Goal: Use online tool/utility: Utilize a website feature to perform a specific function

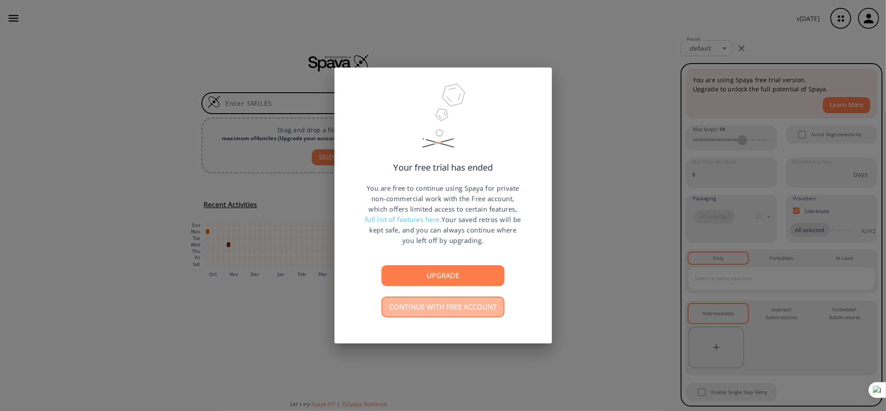
click at [446, 309] on button "Continue with free account" at bounding box center [442, 306] width 123 height 21
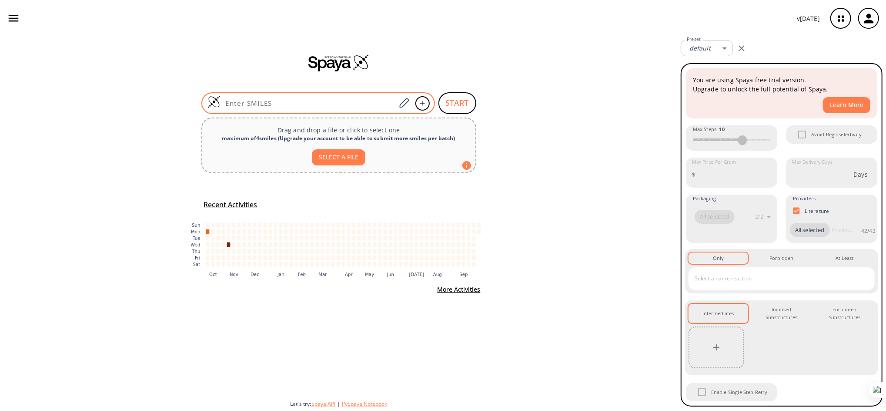
click at [300, 102] on input at bounding box center [308, 103] width 176 height 9
paste input "OC1=C(CC2=C(C(CC3=C(O)C(CC4=CC(C(C)(C)C)=CC(CC1=C5)=C4OC[C@H](O)CN)=CC(C(C)(C)C…"
type input "OC1=C(CC2=C(C(CC3=C(O)C(CC4=CC(C(C)(C)C)=CC(CC1=C5)=C4OC[C@H](O)CN)=CC(C(C)(C)C…"
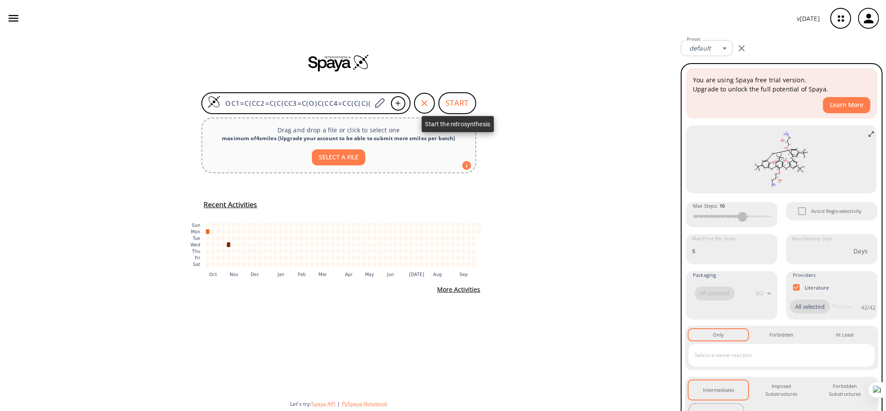
click at [453, 100] on button "START" at bounding box center [457, 103] width 38 height 22
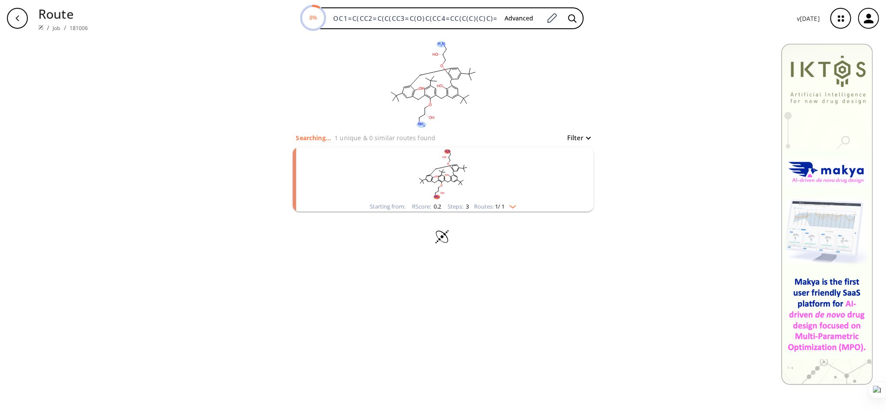
click at [514, 203] on img "clusters" at bounding box center [510, 204] width 11 height 7
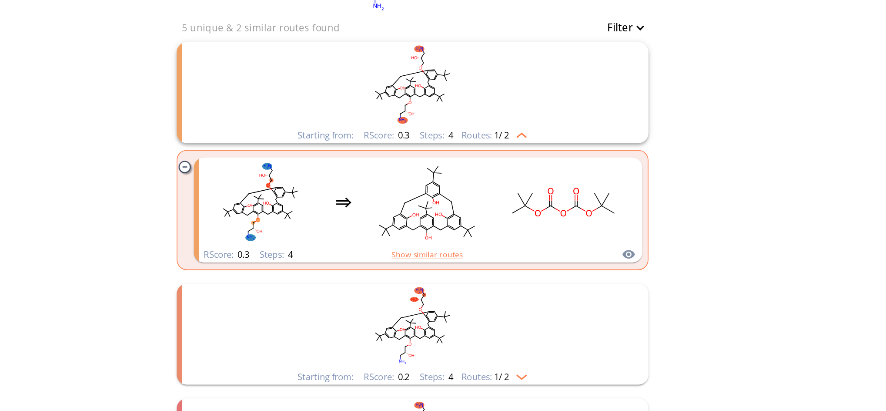
click at [508, 204] on img "clusters" at bounding box center [510, 204] width 11 height 7
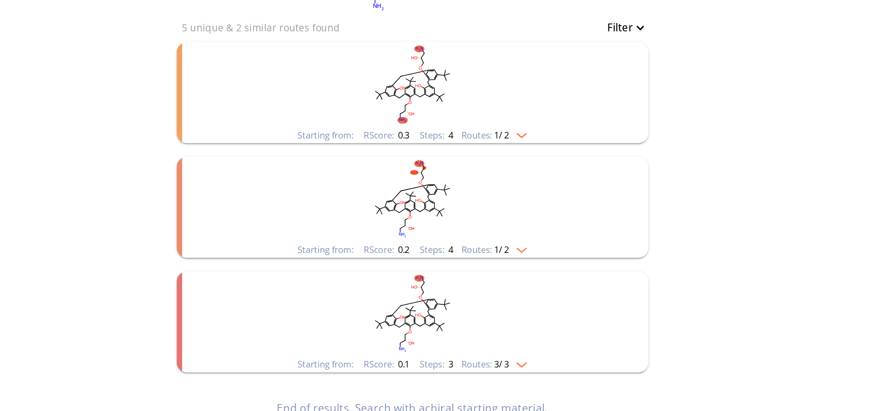
click at [508, 204] on img "clusters" at bounding box center [510, 204] width 11 height 7
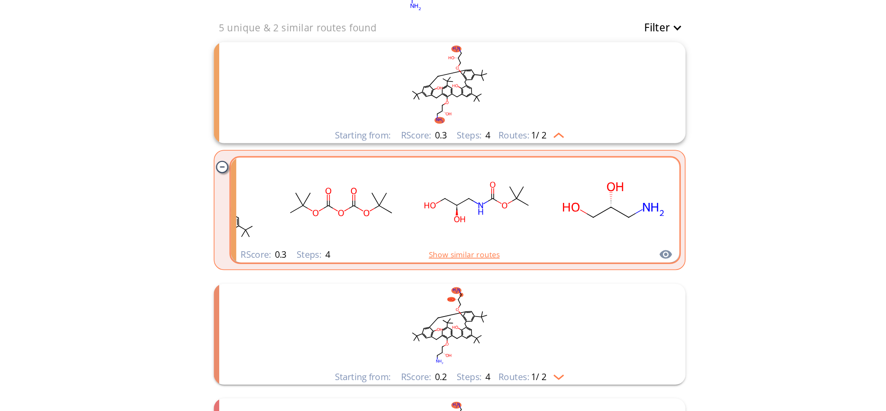
click at [457, 280] on button "Show similar routes" at bounding box center [452, 282] width 45 height 8
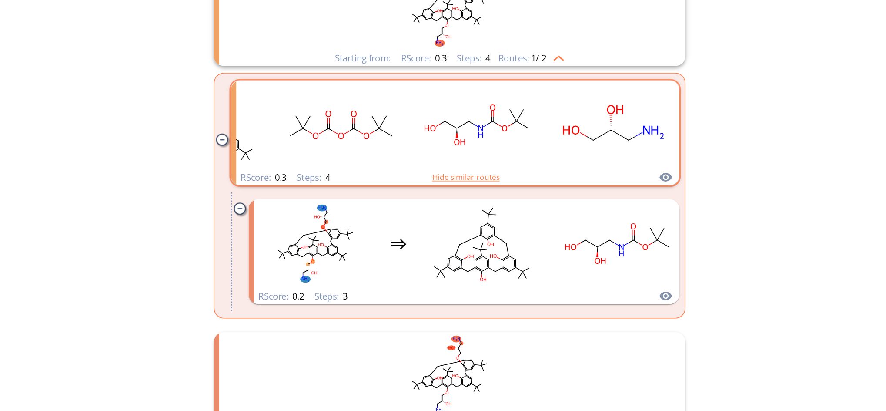
scroll to position [50, 0]
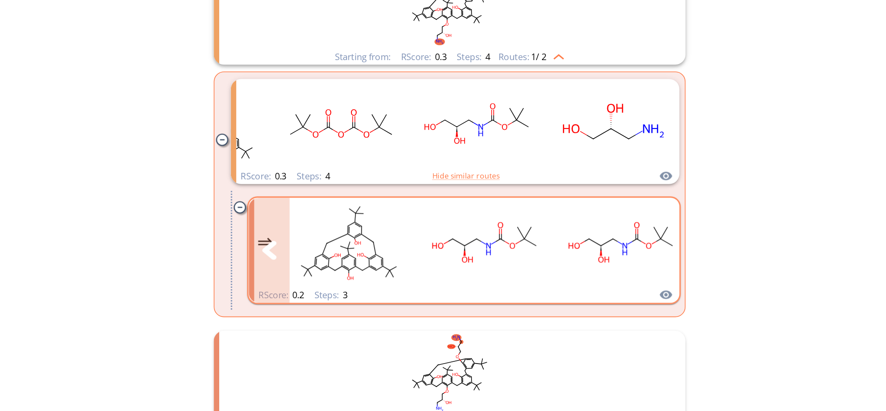
click at [426, 272] on rect "clusters" at bounding box center [465, 274] width 78 height 54
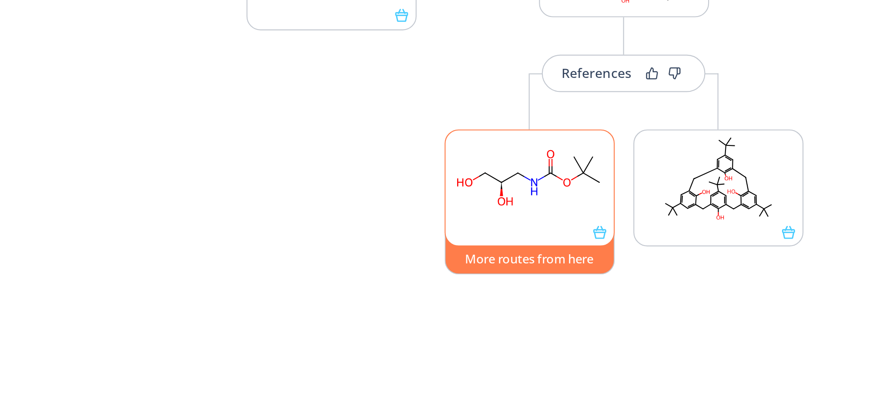
click at [578, 341] on button "More routes from here" at bounding box center [587, 337] width 79 height 19
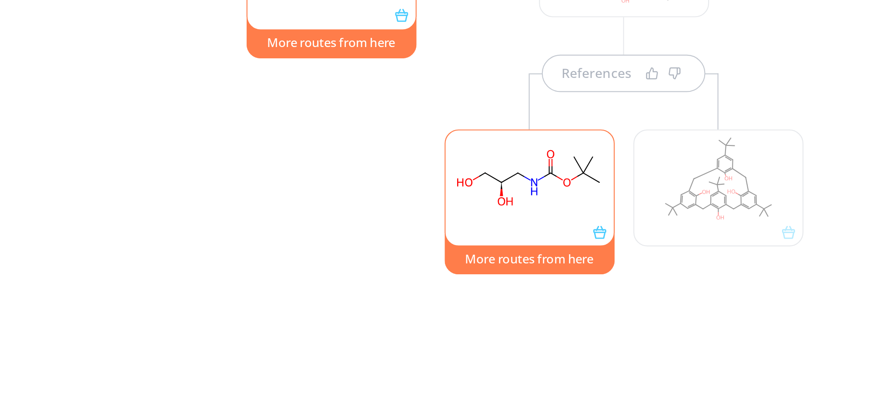
type input "-1"
type input "All selected"
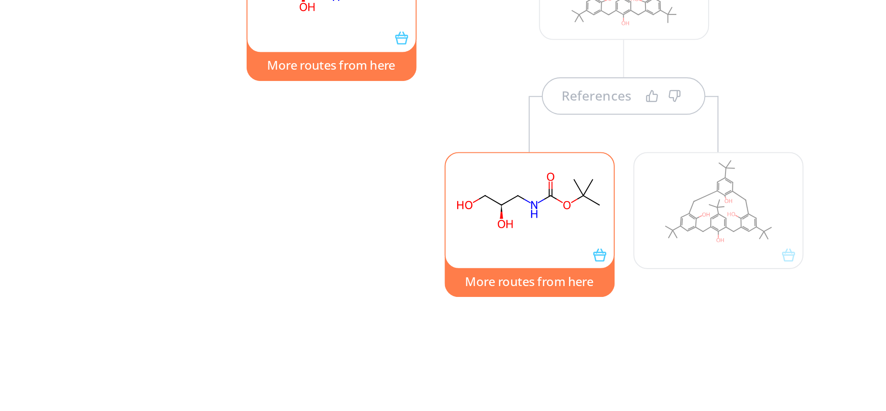
scroll to position [80, 0]
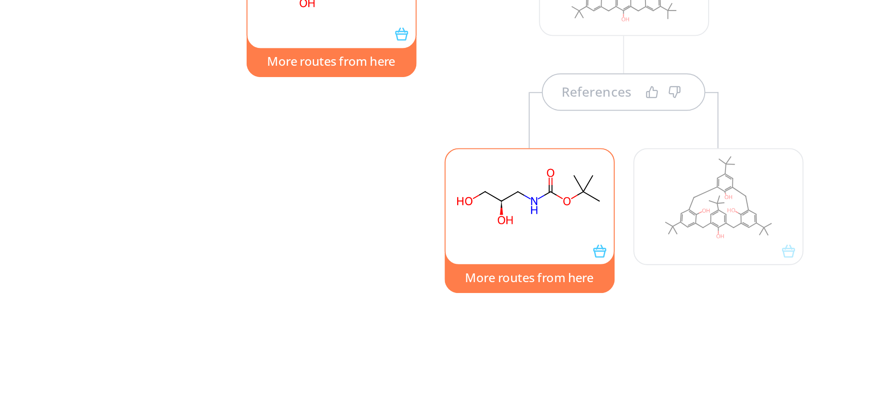
click at [579, 311] on rect at bounding box center [588, 311] width 78 height 44
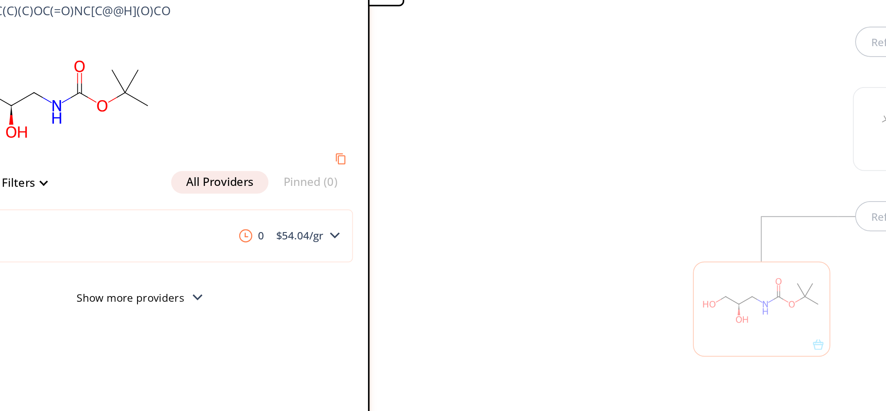
scroll to position [0, 0]
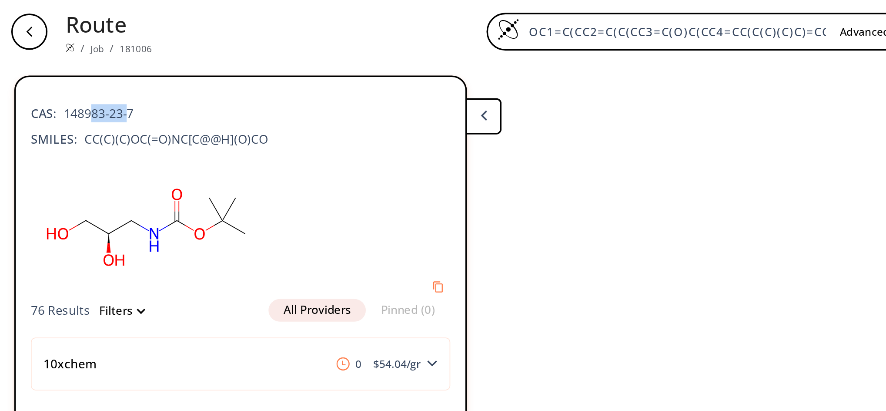
drag, startPoint x: 75, startPoint y: 63, endPoint x: 47, endPoint y: 63, distance: 27.8
click at [47, 63] on span "148983-23-7" at bounding box center [55, 65] width 45 height 10
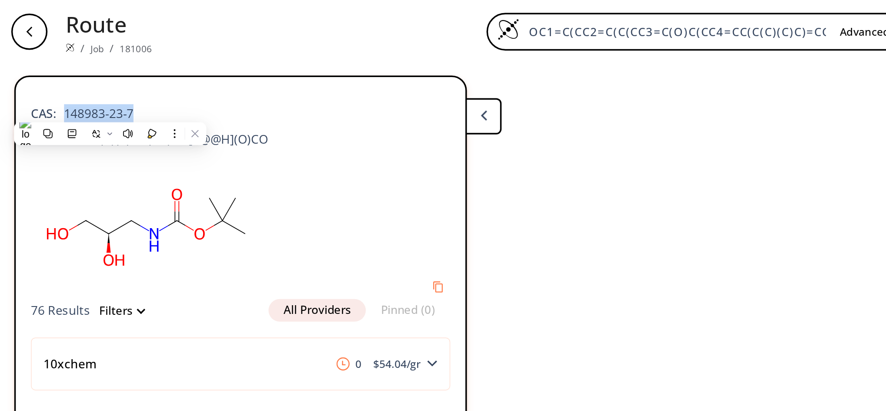
drag, startPoint x: 37, startPoint y: 63, endPoint x: 78, endPoint y: 65, distance: 41.3
click at [78, 65] on div "CAS: 148983-23-7" at bounding box center [139, 60] width 242 height 19
copy span "148983-23-7"
